Goal: Transaction & Acquisition: Book appointment/travel/reservation

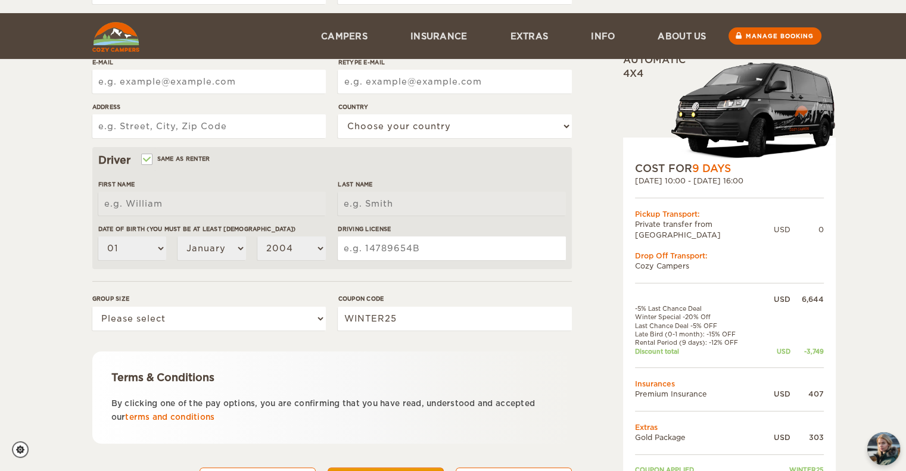
scroll to position [303, 0]
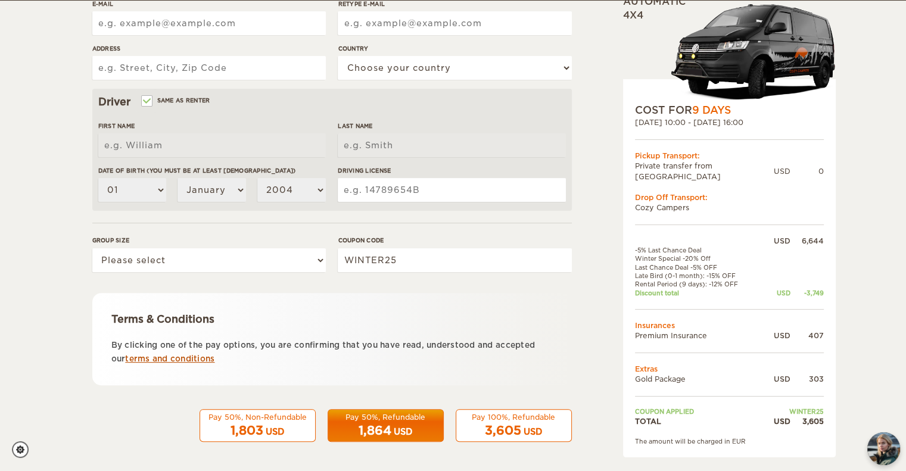
click at [179, 358] on link "terms and conditions" at bounding box center [169, 358] width 89 height 9
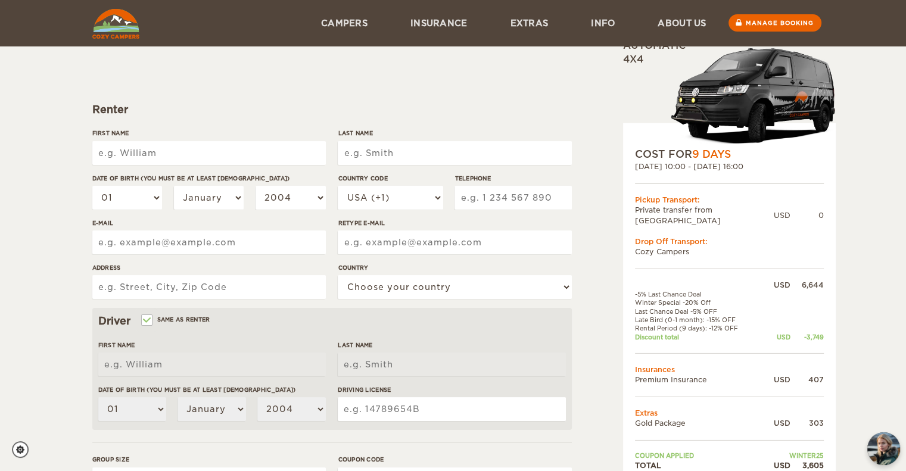
scroll to position [64, 0]
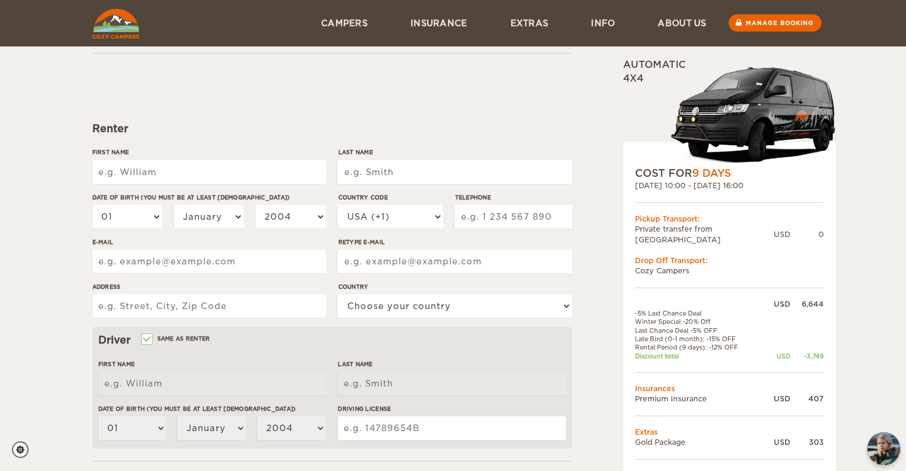
click at [186, 163] on input "First Name" at bounding box center [208, 172] width 233 height 24
type input "[PERSON_NAME]"
type input "Olson"
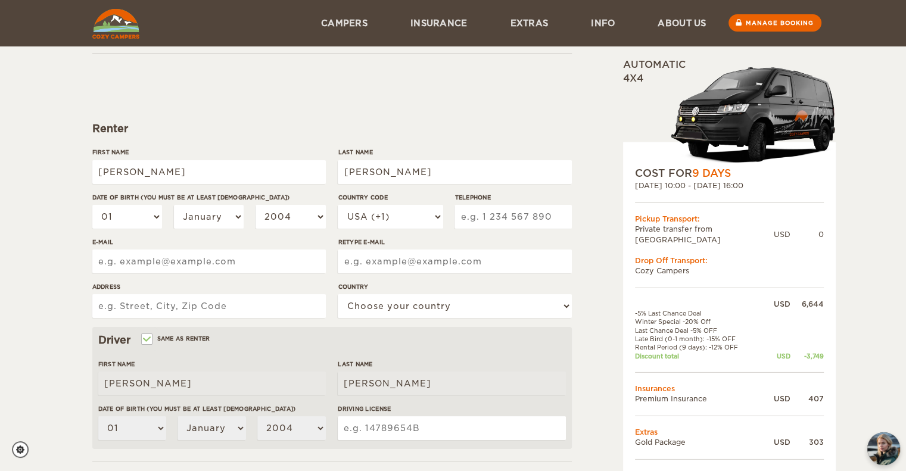
click at [124, 228] on div "01 02 03 04 05 06 07 08 09 10 11 12 13 14 15 16 17 18 19 20 21 22 23 24 25 26 2…" at bounding box center [208, 221] width 233 height 33
click at [124, 226] on select "01 02 03 04 05 06 07 08 09 10 11 12 13 14 15 16 17 18 19 20 21 22 23 24 25 26 2…" at bounding box center [127, 217] width 70 height 24
select select "22"
click at [92, 205] on select "01 02 03 04 05 06 07 08 09 10 11 12 13 14 15 16 17 18 19 20 21 22 23 24 25 26 2…" at bounding box center [127, 217] width 70 height 24
select select "22"
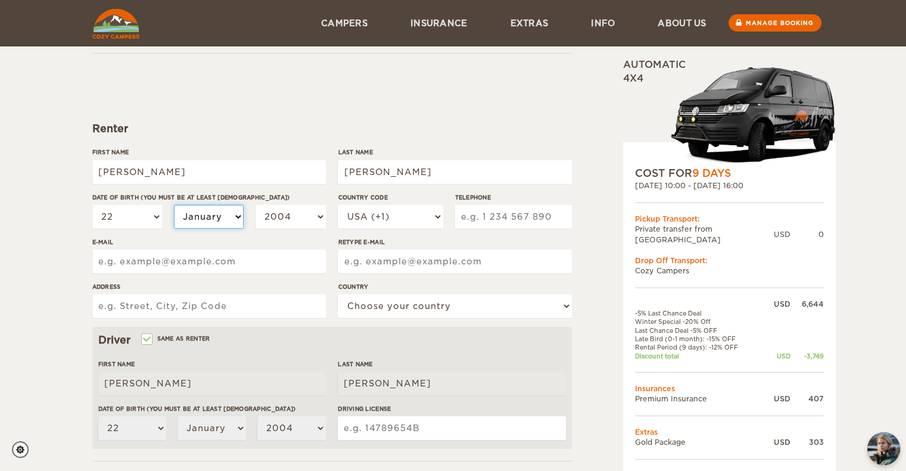
click at [223, 218] on select "January February March April May June July August September October November De…" at bounding box center [209, 217] width 70 height 24
select select "03"
click at [174, 205] on select "January February March April May June July August September October November De…" at bounding box center [209, 217] width 70 height 24
select select "03"
click at [286, 210] on select "2004 2003 2002 2001 2000 1999 1998 1997 1996 1995 1994 1993 1992 1991 1990 1989…" at bounding box center [290, 217] width 70 height 24
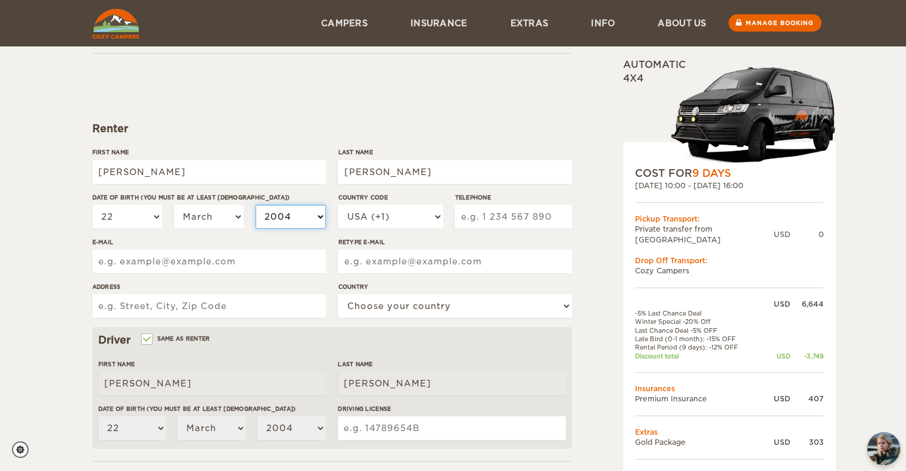
select select "1983"
click at [255, 205] on select "2004 2003 2002 2001 2000 1999 1998 1997 1996 1995 1994 1993 1992 1991 1990 1989…" at bounding box center [290, 217] width 70 height 24
select select "1983"
click at [486, 215] on input "Telephone" at bounding box center [512, 217] width 117 height 24
type input "6512697581"
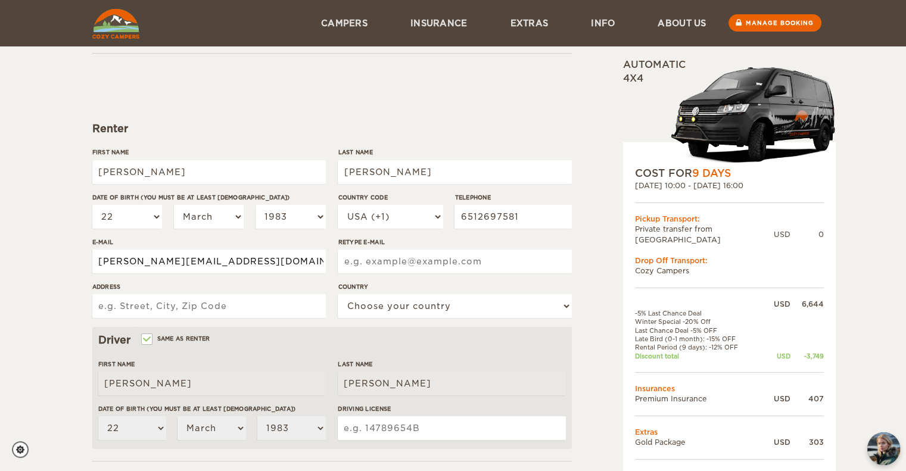
type input "matthew.ols@gmail.com"
type input "3558 2 1/2 Street NE, Minneapolis, MN"
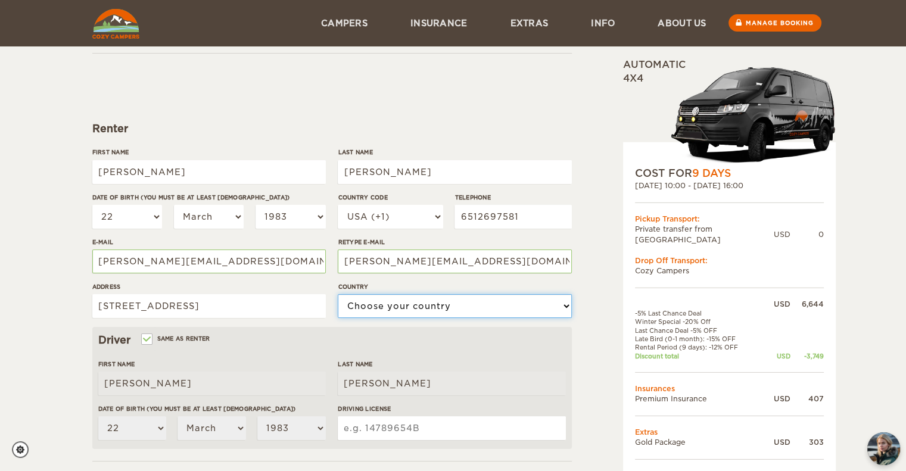
select select "222"
click at [308, 300] on input "3558 2 1/2 Street NE, Minneapolis, MN" at bounding box center [208, 306] width 233 height 24
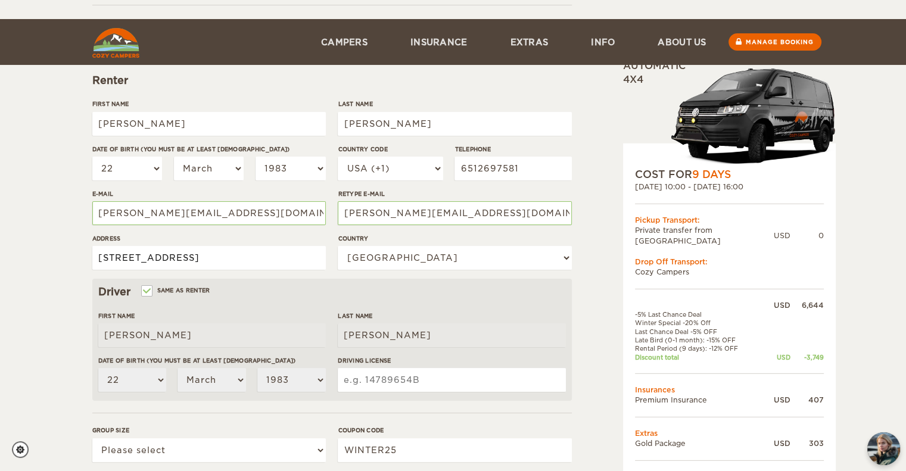
scroll to position [183, 0]
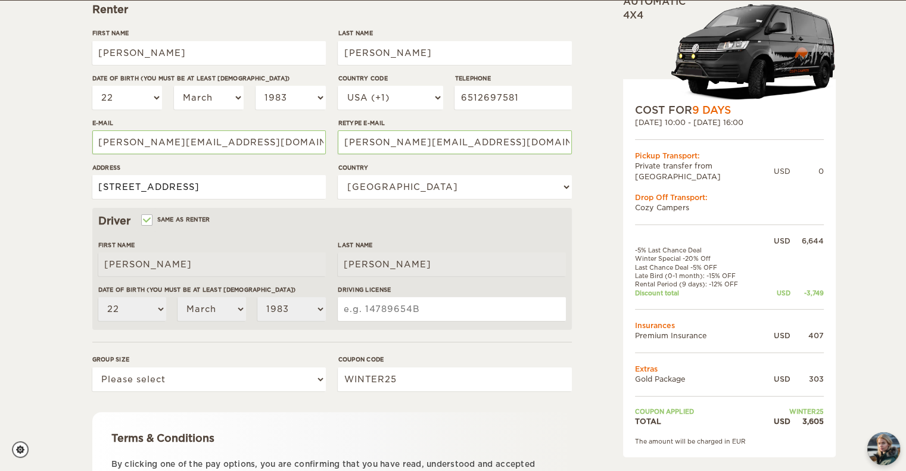
type input "3558 2 1/2 Street NE, Minneapolis, MN 55418"
click at [410, 307] on input "Driving License" at bounding box center [451, 309] width 227 height 24
type input "V292253080413"
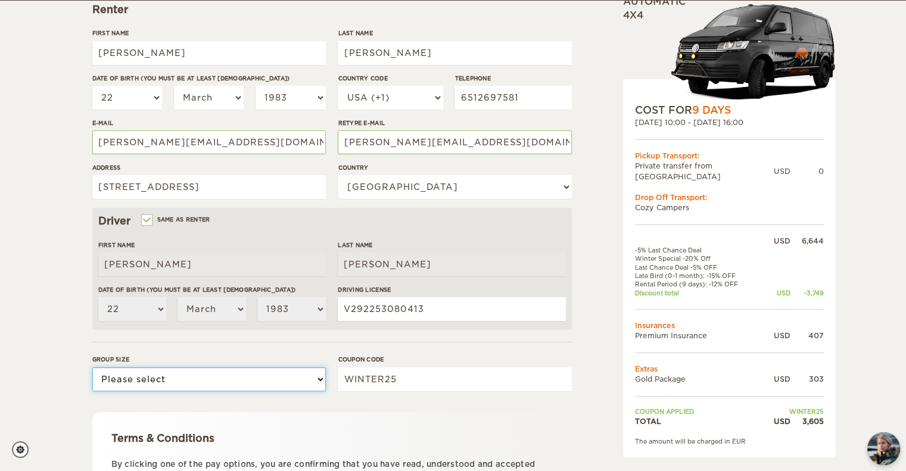
click at [197, 373] on select "Please select 1 2" at bounding box center [208, 379] width 233 height 24
select select "2"
click at [92, 367] on select "Please select 1 2" at bounding box center [208, 379] width 233 height 24
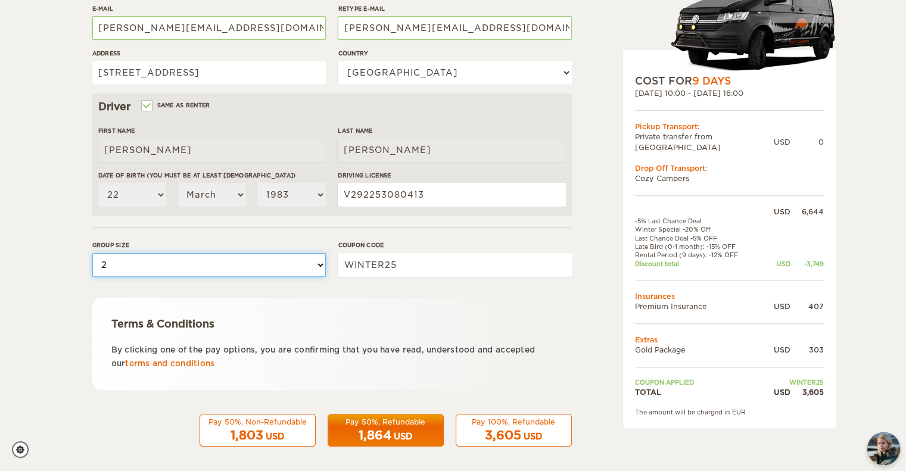
scroll to position [303, 0]
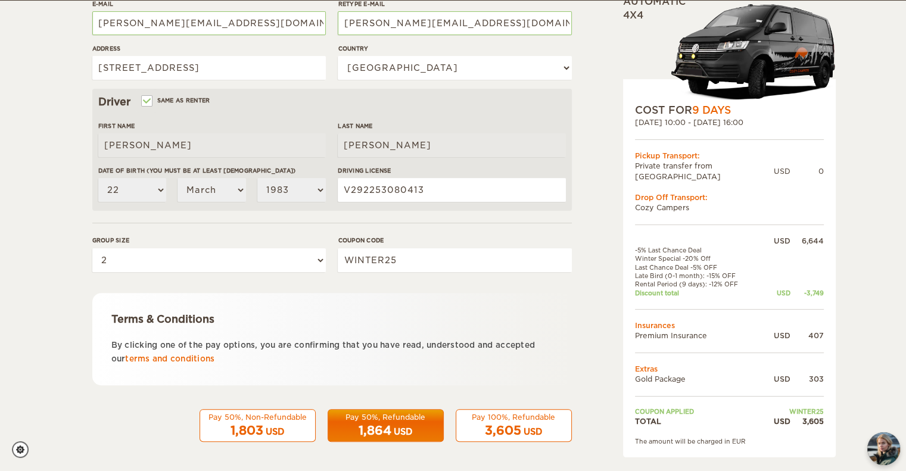
click at [384, 415] on div "Pay 50%, Refundable" at bounding box center [385, 417] width 101 height 10
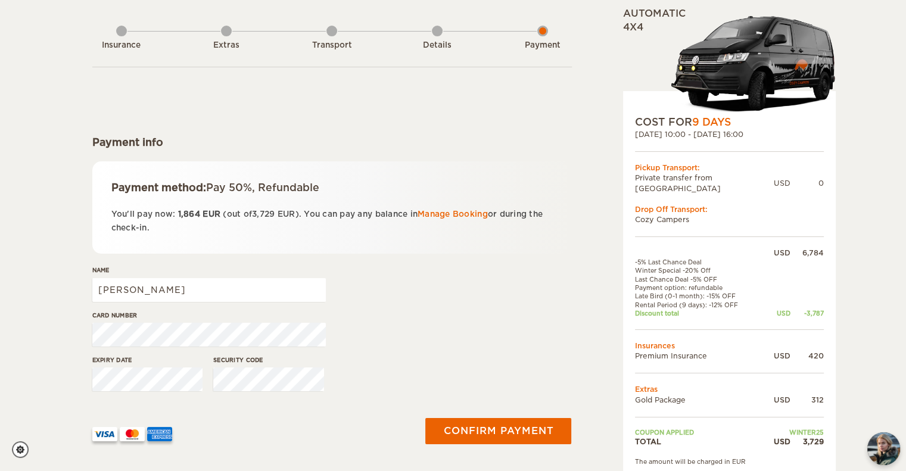
scroll to position [119, 0]
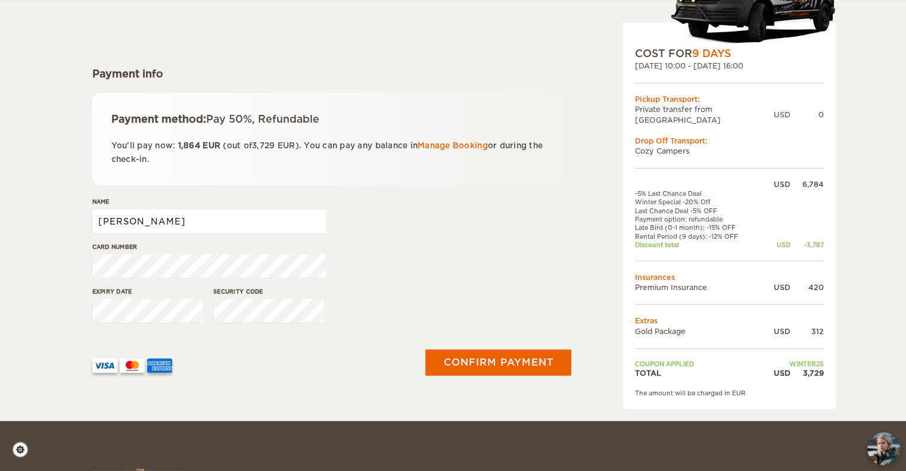
click at [160, 219] on input "[PERSON_NAME]" at bounding box center [208, 222] width 233 height 24
type input "[PERSON_NAME]"
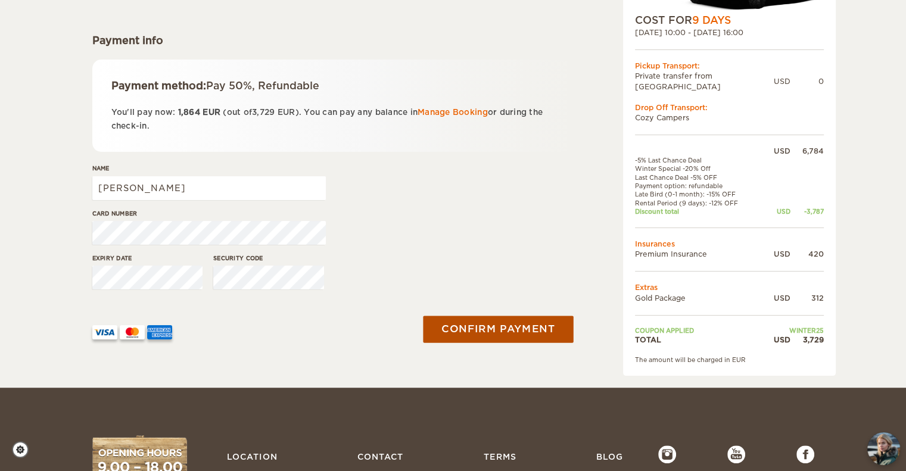
scroll to position [179, 0]
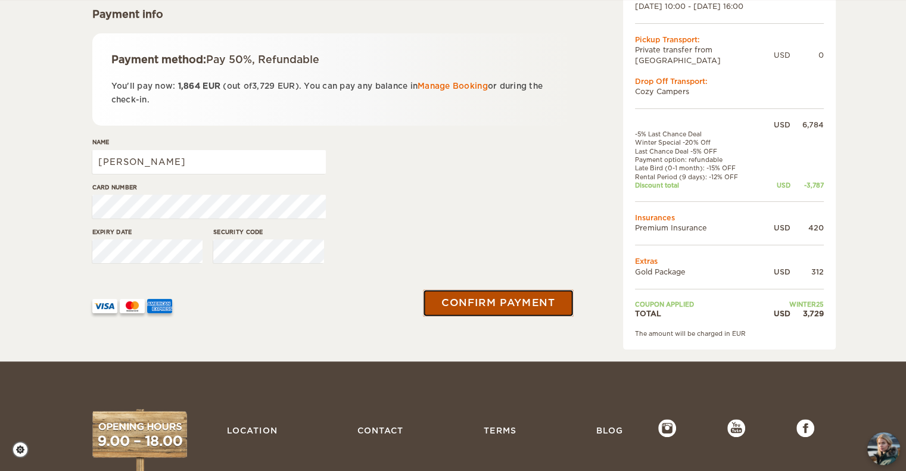
click at [510, 301] on button "Confirm payment" at bounding box center [498, 303] width 150 height 27
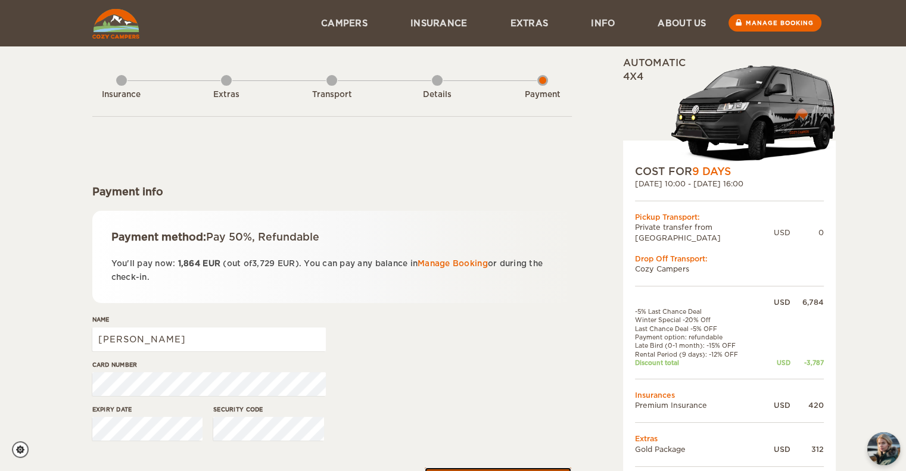
scroll to position [0, 0]
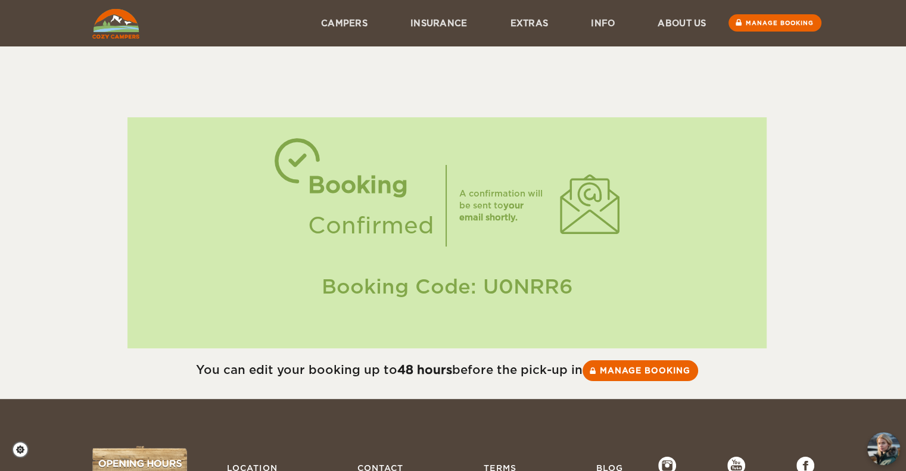
click at [127, 26] on img at bounding box center [115, 24] width 47 height 30
